Goal: Communication & Community: Answer question/provide support

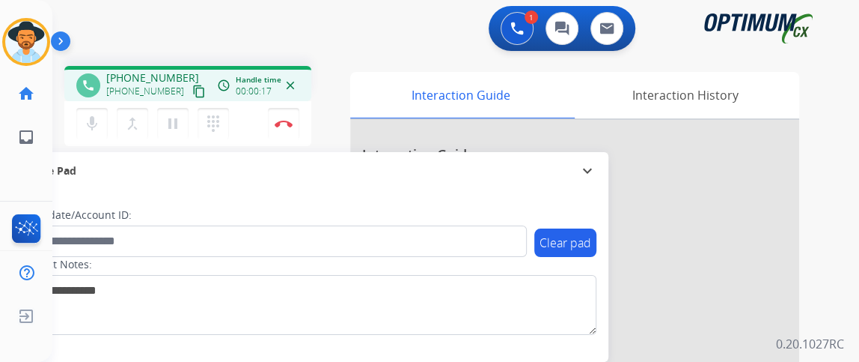
click at [192, 94] on mat-icon "content_copy" at bounding box center [198, 91] width 13 height 13
click at [76, 118] on div "mic Mute merge_type Bridge pause Hold dialpad Dialpad" at bounding box center [157, 123] width 162 height 31
click at [87, 125] on mat-icon "mic" at bounding box center [92, 124] width 18 height 18
click at [83, 125] on mat-icon "mic_off" at bounding box center [92, 124] width 18 height 18
click at [83, 125] on mat-icon "mic" at bounding box center [92, 124] width 18 height 18
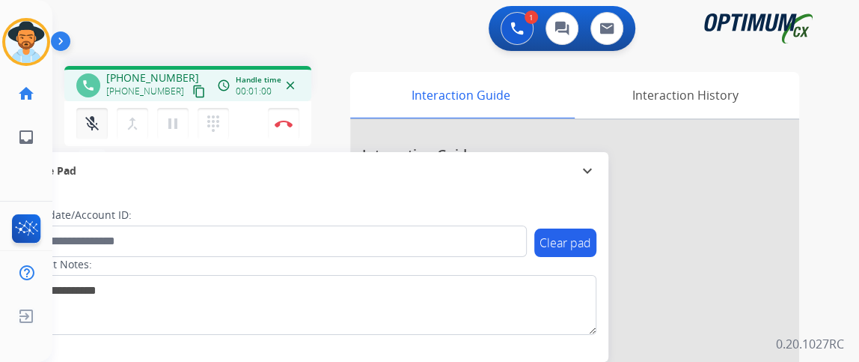
click at [83, 125] on mat-icon "mic_off" at bounding box center [92, 124] width 18 height 18
click at [192, 86] on mat-icon "content_copy" at bounding box center [198, 91] width 13 height 13
click at [91, 126] on mat-icon "mic" at bounding box center [92, 124] width 18 height 18
click at [103, 126] on button "mic_off Mute" at bounding box center [91, 123] width 31 height 31
click at [100, 132] on button "mic Mute" at bounding box center [91, 123] width 31 height 31
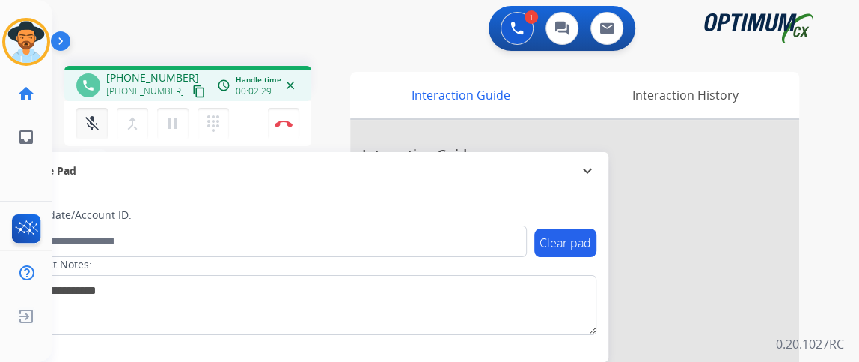
click at [93, 121] on mat-icon "mic_off" at bounding box center [92, 124] width 18 height 18
click at [100, 125] on mat-icon "mic" at bounding box center [92, 124] width 18 height 18
click at [100, 125] on mat-icon "mic_off" at bounding box center [92, 124] width 18 height 18
click at [101, 121] on button "mic Mute" at bounding box center [91, 123] width 31 height 31
click at [94, 126] on mat-icon "mic_off" at bounding box center [92, 124] width 18 height 18
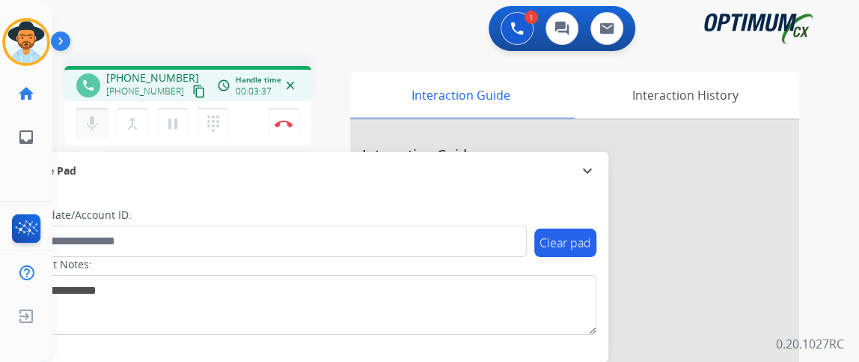
click at [82, 127] on button "mic Mute" at bounding box center [91, 123] width 31 height 31
click at [82, 126] on button "mic Mute" at bounding box center [91, 123] width 31 height 31
click at [84, 134] on button "mic_off Mute" at bounding box center [91, 123] width 31 height 31
click at [279, 118] on button "Disconnect" at bounding box center [283, 123] width 31 height 31
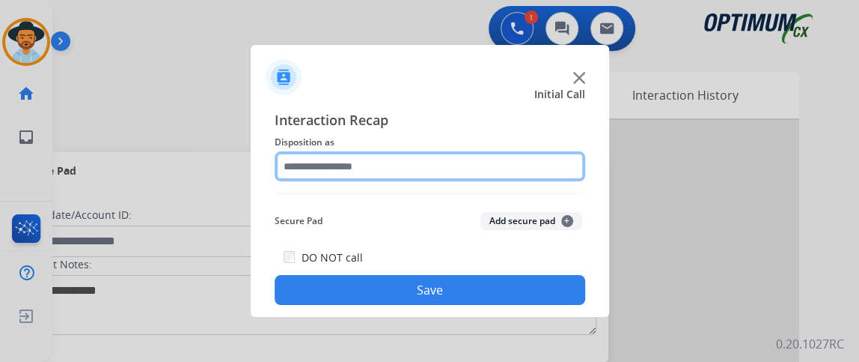
click at [440, 165] on input "text" at bounding box center [430, 166] width 311 height 30
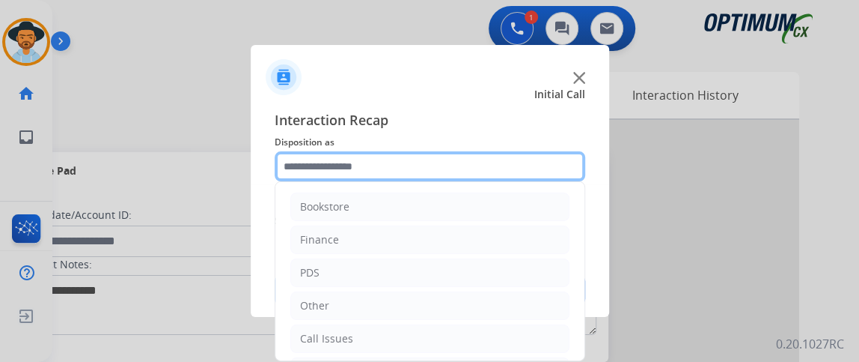
scroll to position [98, 0]
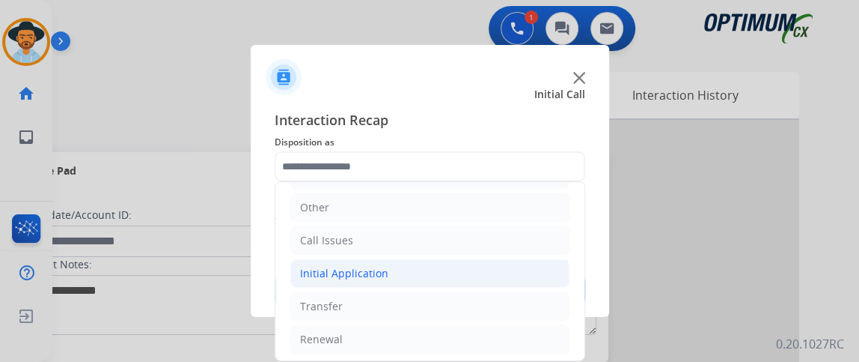
click at [434, 266] on li "Initial Application" at bounding box center [429, 273] width 279 height 28
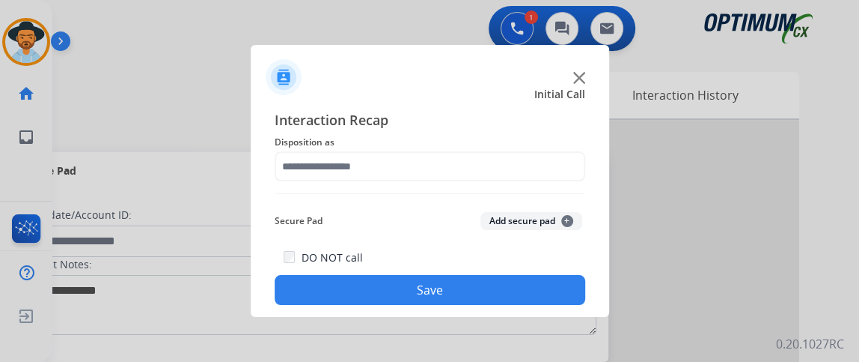
click at [418, 289] on button "Save" at bounding box center [430, 290] width 311 height 30
click at [396, 295] on button "Save" at bounding box center [430, 290] width 311 height 30
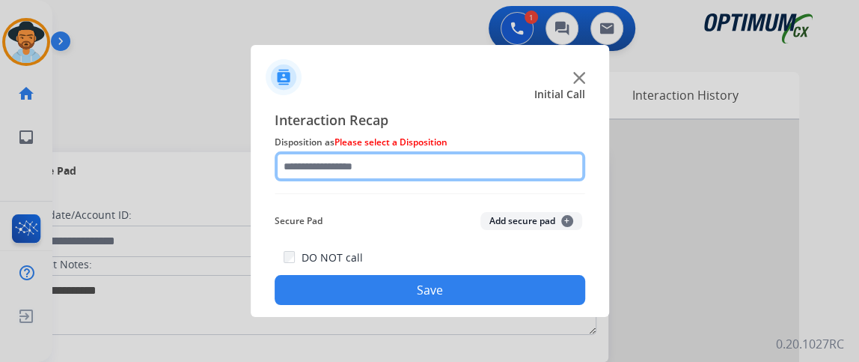
click at [385, 176] on input "text" at bounding box center [430, 166] width 311 height 30
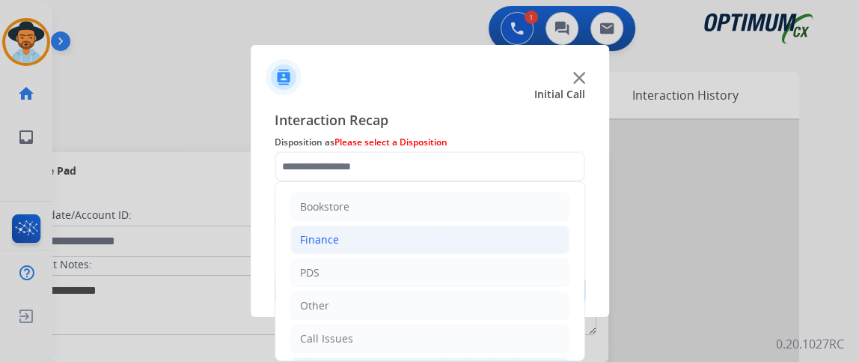
click at [379, 228] on li "Finance" at bounding box center [429, 239] width 279 height 28
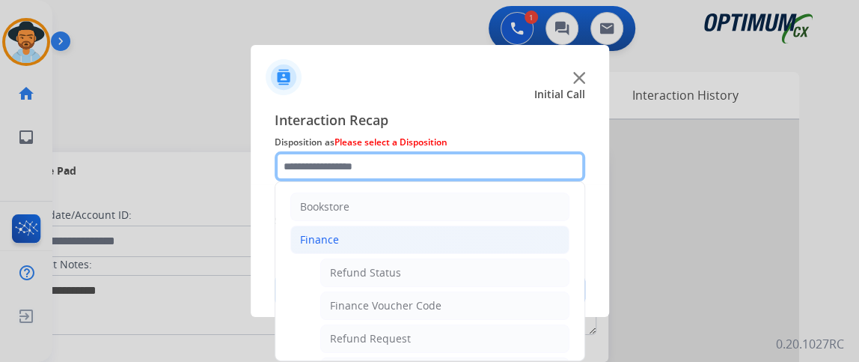
scroll to position [228, 0]
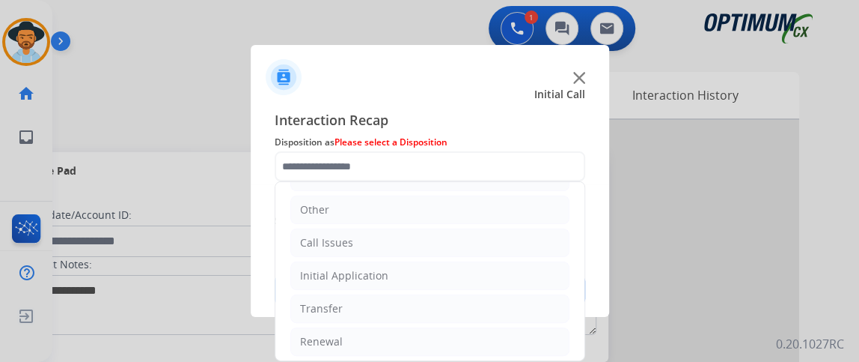
click at [460, 321] on ul "Bookstore Finance Refund Status Finance Voucher Code Refund Request Finance Inv…" at bounding box center [429, 160] width 309 height 412
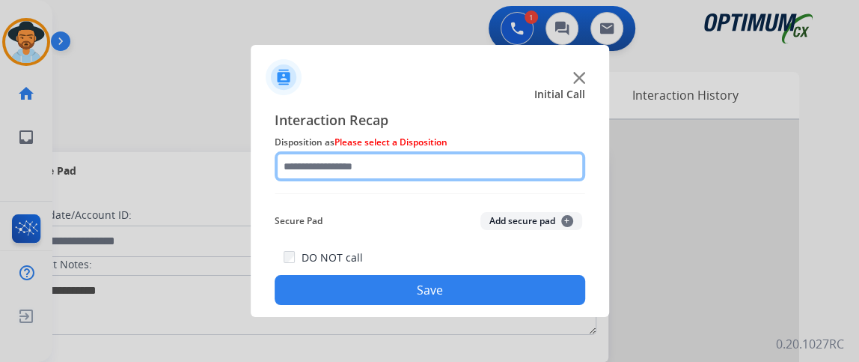
click at [482, 154] on input "text" at bounding box center [430, 166] width 311 height 30
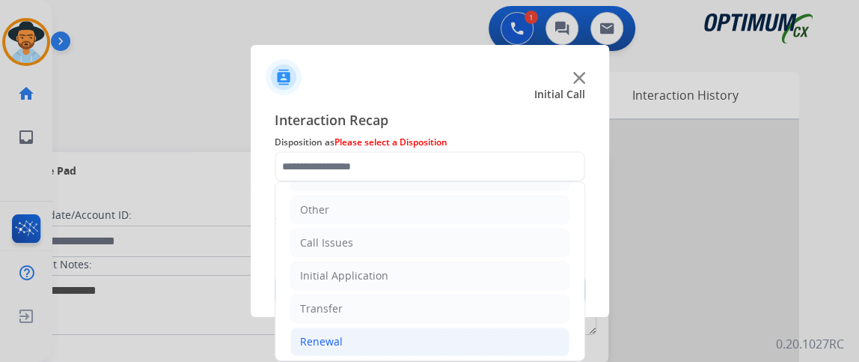
click at [512, 338] on li "Renewal" at bounding box center [429, 341] width 279 height 28
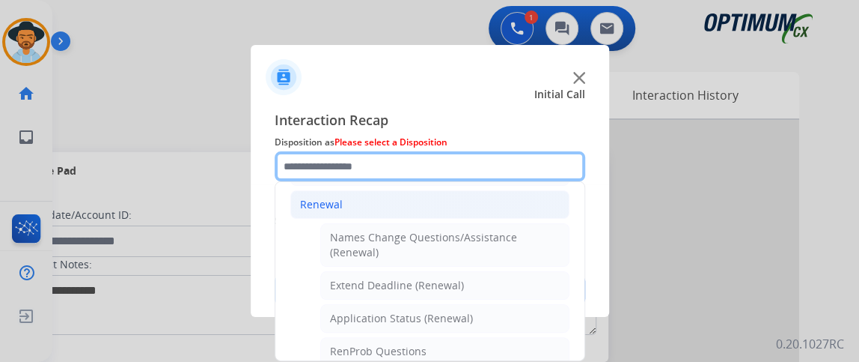
scroll to position [238, 0]
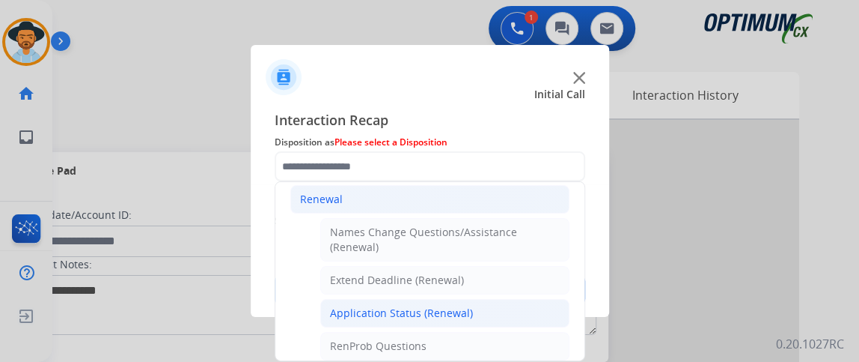
click at [501, 310] on li "Application Status (Renewal)" at bounding box center [444, 313] width 249 height 28
type input "**********"
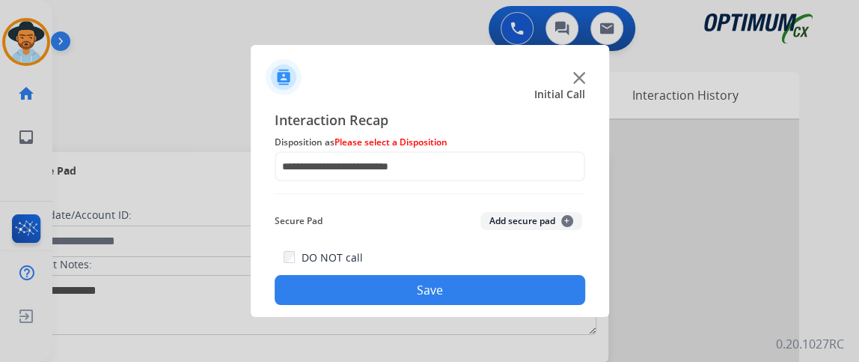
click at [501, 315] on div "**********" at bounding box center [430, 206] width 359 height 219
click at [493, 285] on button "Save" at bounding box center [430, 290] width 311 height 30
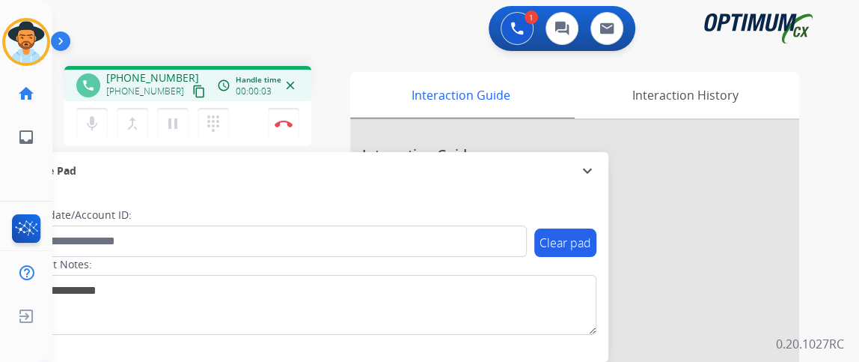
click at [192, 95] on mat-icon "content_copy" at bounding box center [198, 91] width 13 height 13
click at [97, 122] on mat-icon "mic" at bounding box center [92, 124] width 18 height 18
click at [98, 128] on mat-icon "mic_off" at bounding box center [92, 124] width 18 height 18
click at [98, 128] on mat-icon "mic" at bounding box center [92, 124] width 18 height 18
click at [103, 134] on button "mic_off Mute" at bounding box center [91, 123] width 31 height 31
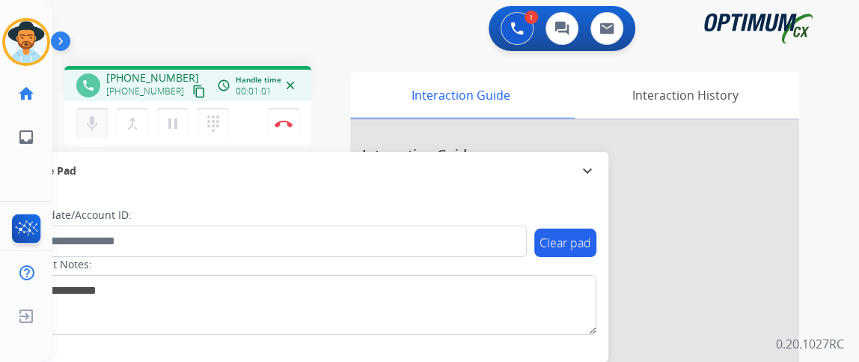
click at [78, 126] on button "mic Mute" at bounding box center [91, 123] width 31 height 31
click at [80, 126] on button "mic_off Mute" at bounding box center [91, 123] width 31 height 31
click at [95, 121] on mat-icon "mic" at bounding box center [92, 124] width 18 height 18
click at [95, 121] on mat-icon "mic_off" at bounding box center [92, 124] width 18 height 18
click at [95, 121] on mat-icon "mic" at bounding box center [92, 124] width 18 height 18
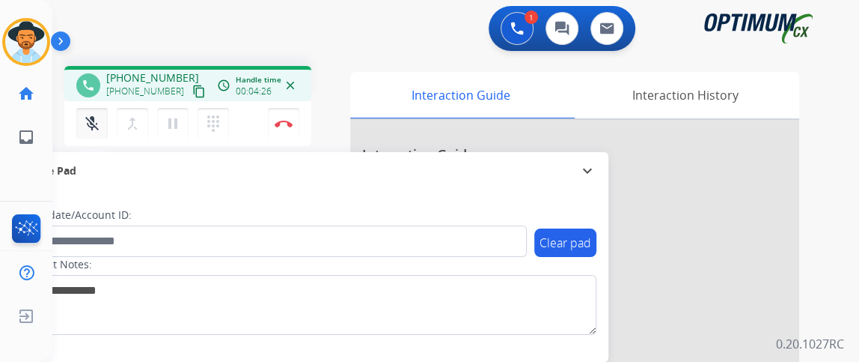
click at [95, 121] on mat-icon "mic_off" at bounding box center [92, 124] width 18 height 18
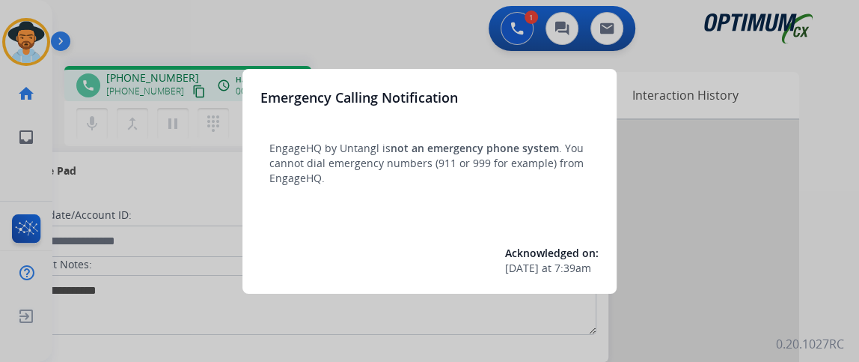
click at [393, 25] on div at bounding box center [429, 181] width 859 height 362
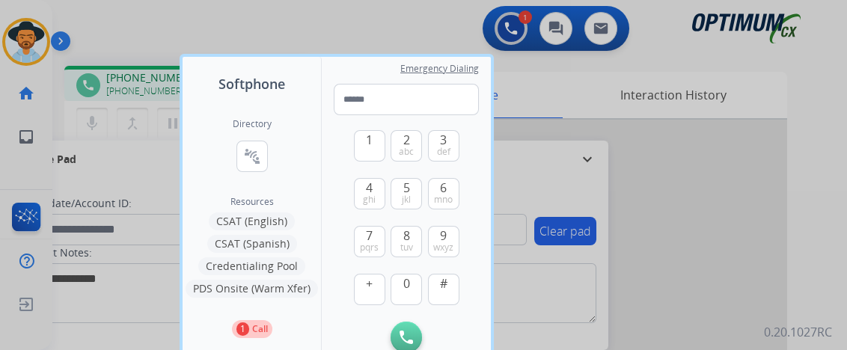
click at [393, 25] on div at bounding box center [423, 175] width 847 height 350
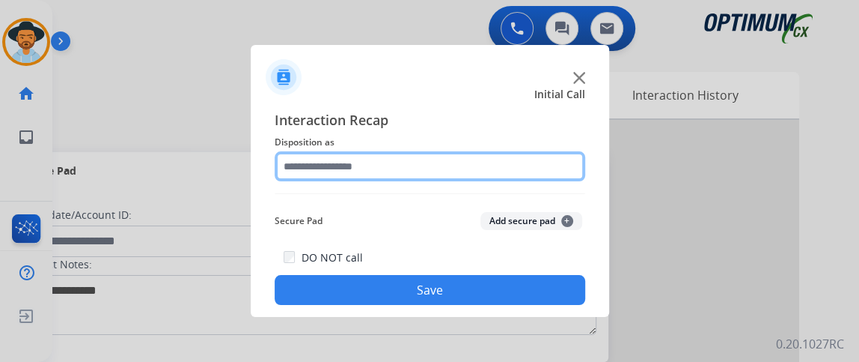
click at [404, 166] on input "text" at bounding box center [430, 166] width 311 height 30
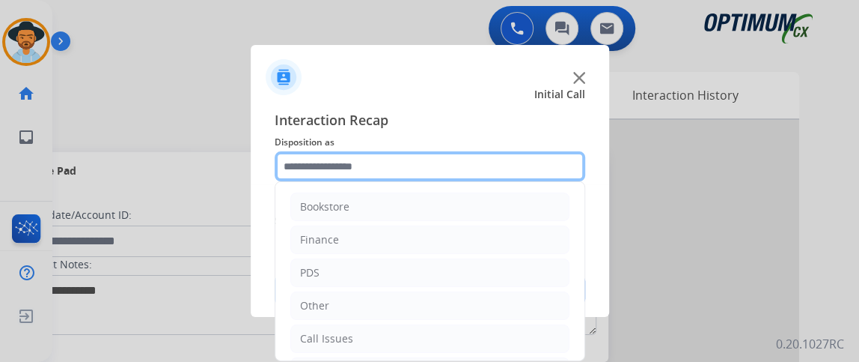
scroll to position [98, 0]
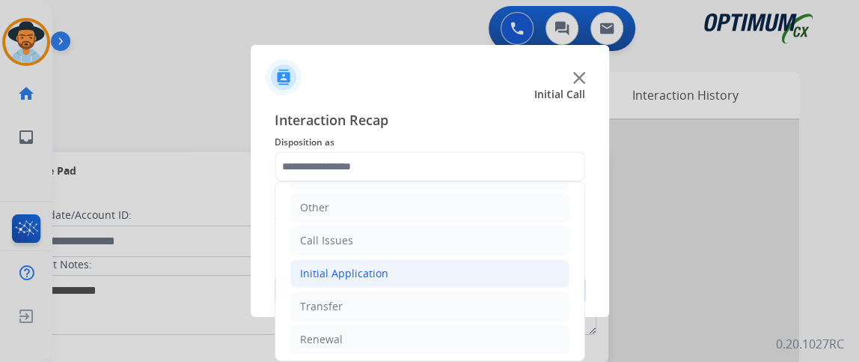
click at [472, 260] on li "Initial Application" at bounding box center [429, 273] width 279 height 28
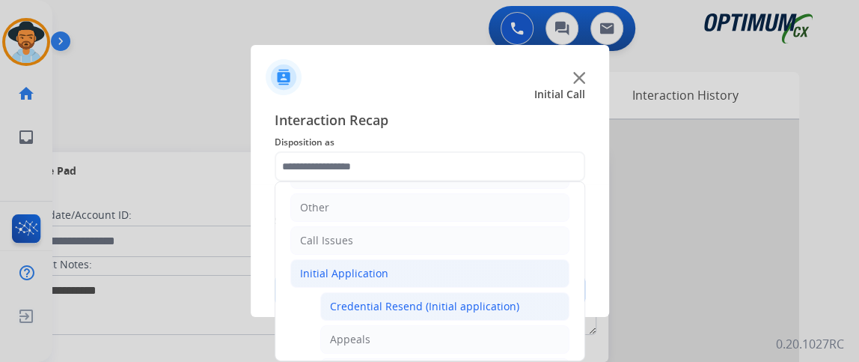
click at [522, 293] on li "Credential Resend (Initial application)" at bounding box center [444, 306] width 249 height 28
type input "**********"
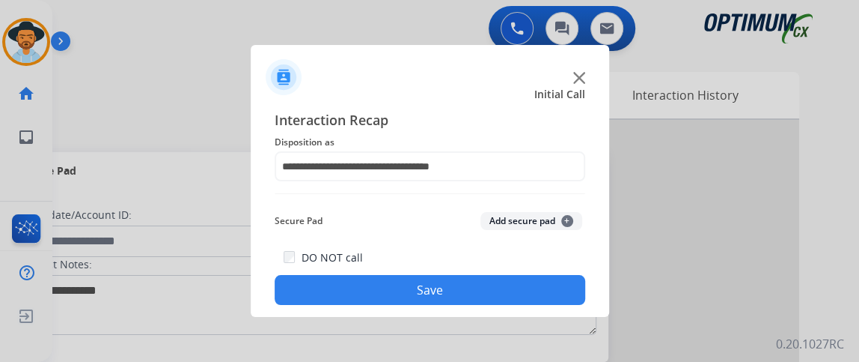
click at [516, 282] on button "Save" at bounding box center [430, 290] width 311 height 30
